Goal: Navigation & Orientation: Go to known website

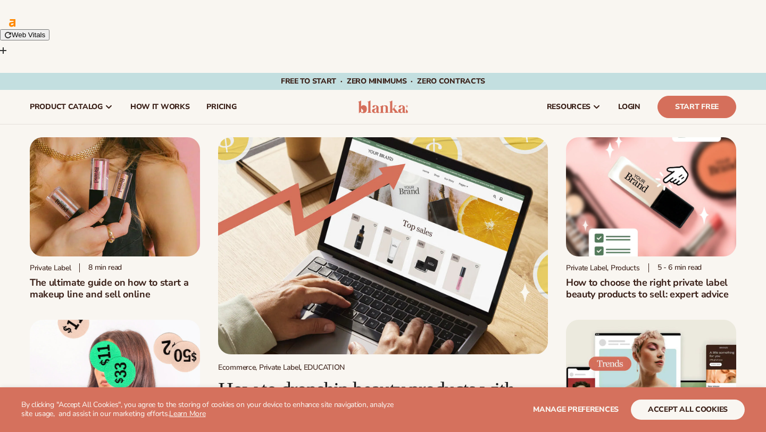
click at [386, 101] on img at bounding box center [383, 107] width 51 height 13
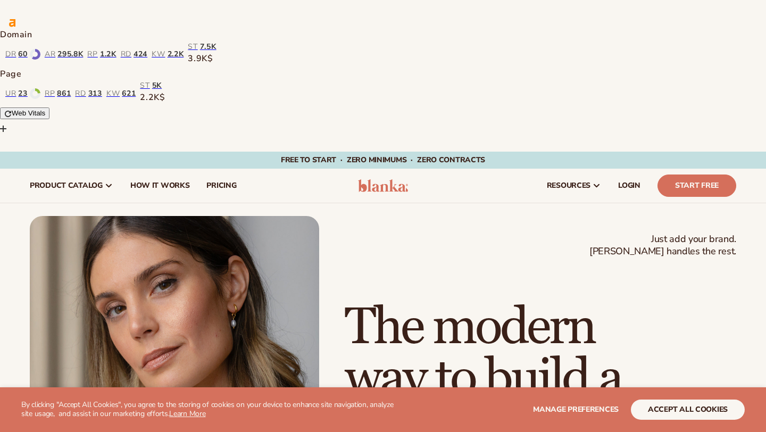
click at [403, 216] on div "Just add your brand. Blanka handles the rest. beauty,[MEDICAL_DATA],wellness,ma…" at bounding box center [383, 398] width 706 height 365
click at [646, 412] on button "accept all cookies" at bounding box center [688, 409] width 114 height 20
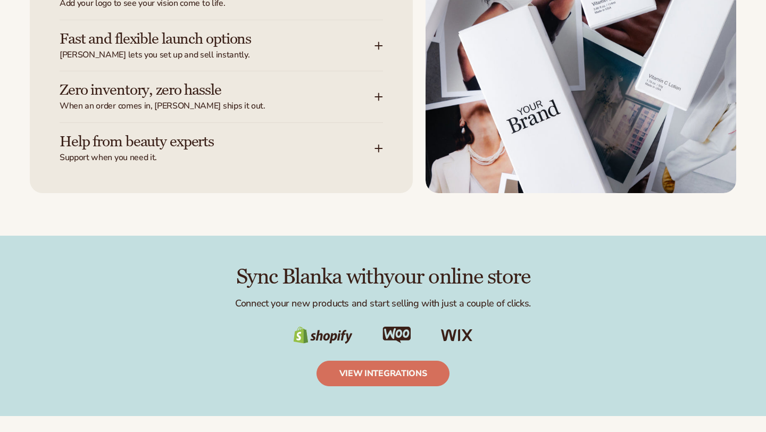
scroll to position [2021, 0]
